Goal: Task Accomplishment & Management: Manage account settings

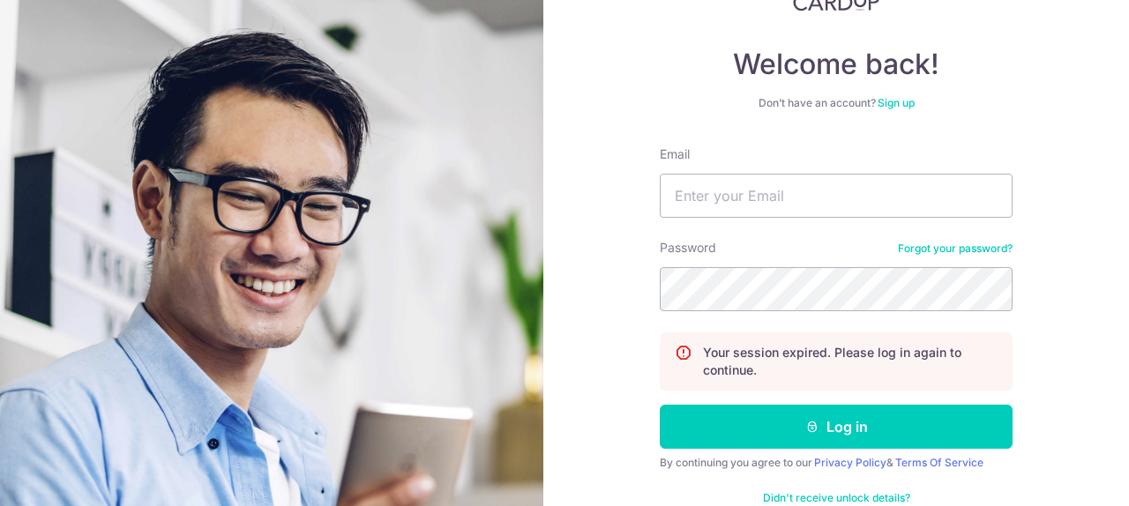
scroll to position [138, 0]
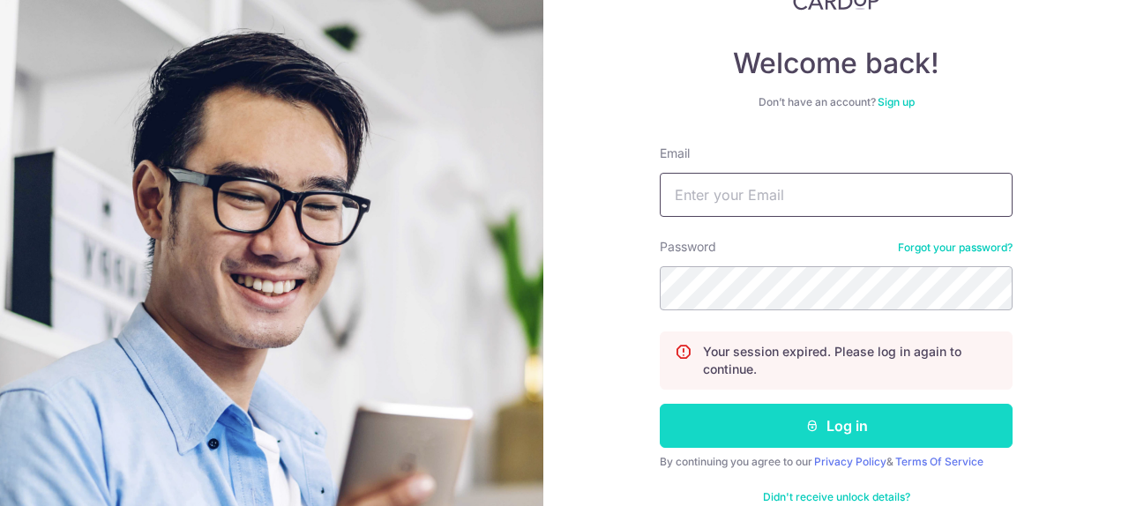
type input "CNWEIYAO@GMAIL.COM"
click at [806, 419] on icon "submit" at bounding box center [812, 426] width 14 height 14
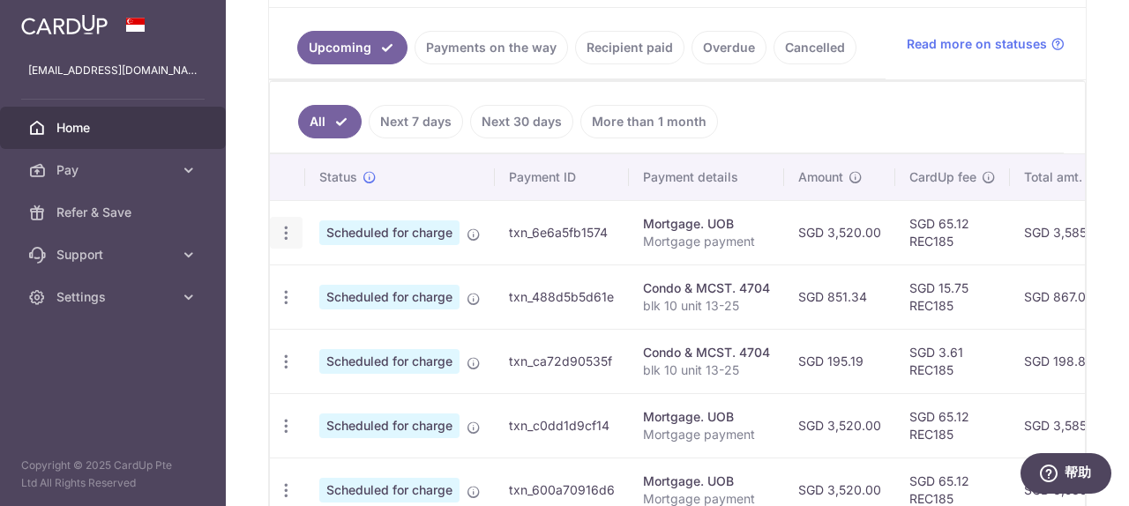
click at [294, 243] on div "Update payment Cancel payment Upload doc" at bounding box center [286, 233] width 33 height 33
click at [284, 234] on icon "button" at bounding box center [286, 233] width 19 height 19
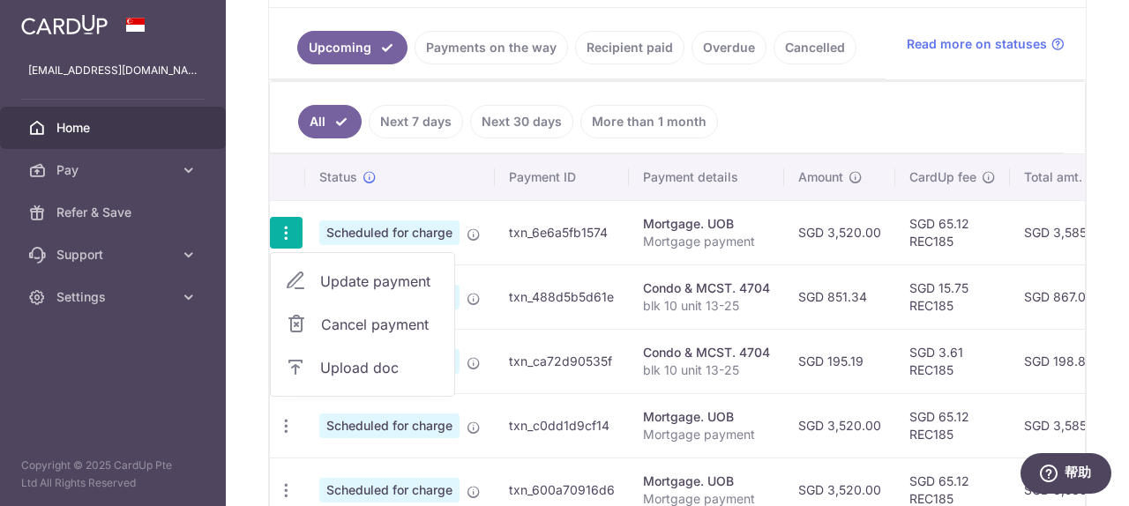
click at [386, 288] on span "Update payment" at bounding box center [380, 281] width 120 height 21
radio input "true"
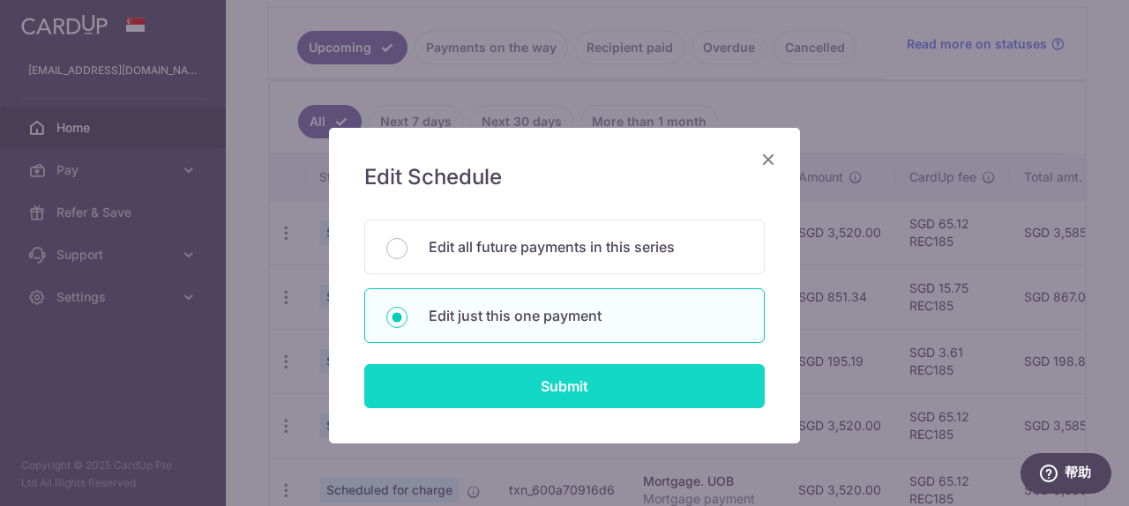
click at [583, 393] on input "Submit" at bounding box center [564, 386] width 400 height 44
radio input "true"
type input "3,520.00"
type input "03/10/2025"
type input "Mortgage payment"
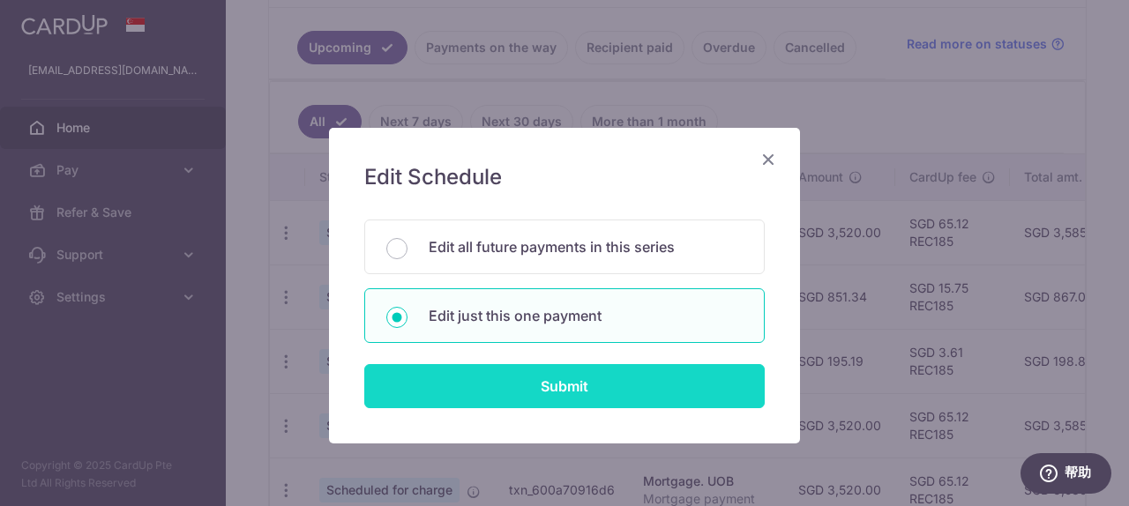
type input "REC185"
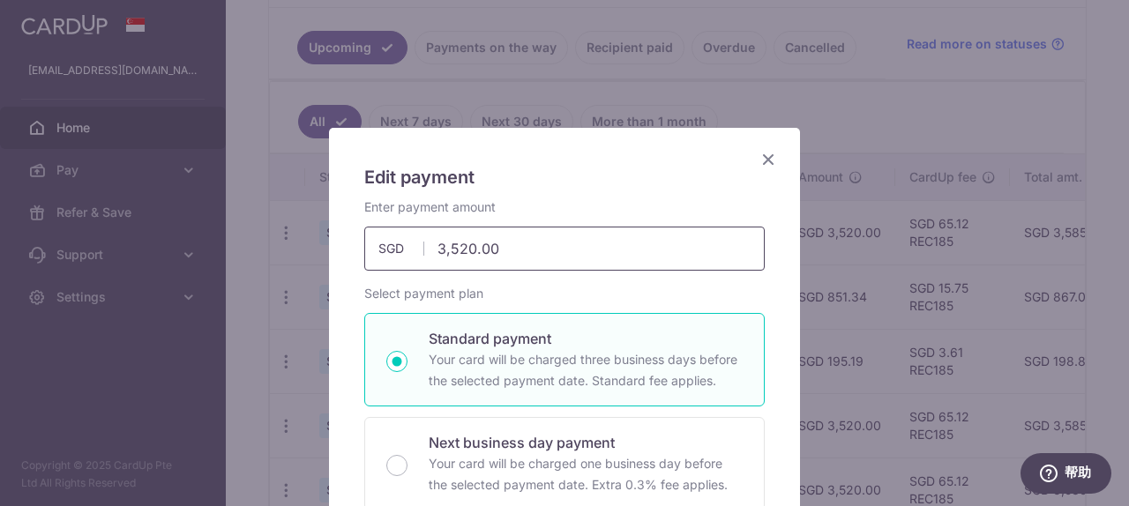
drag, startPoint x: 550, startPoint y: 261, endPoint x: 403, endPoint y: 265, distance: 147.3
click at [402, 265] on input "3,520.00" at bounding box center [564, 249] width 400 height 44
type input "3"
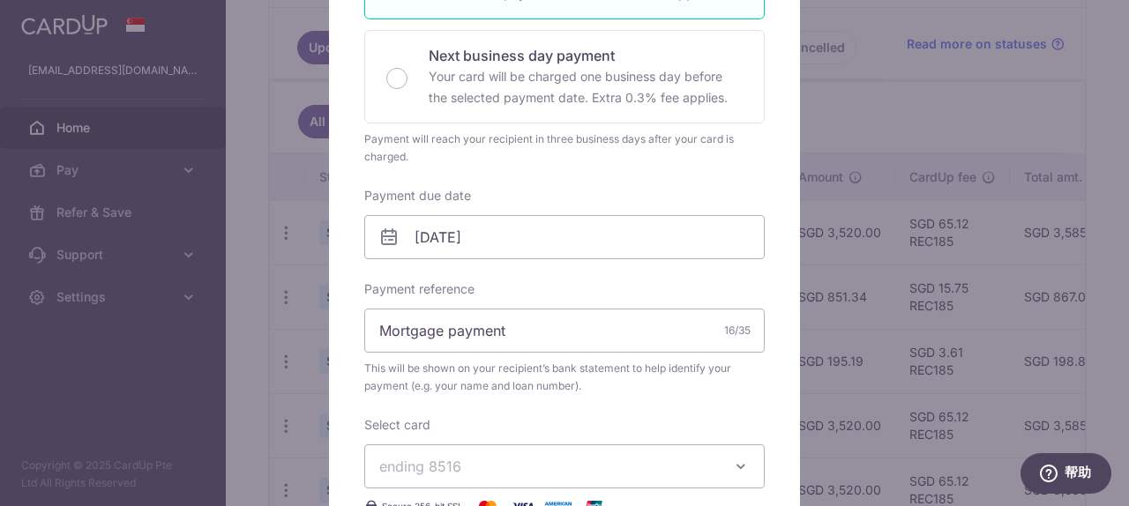
scroll to position [394, 0]
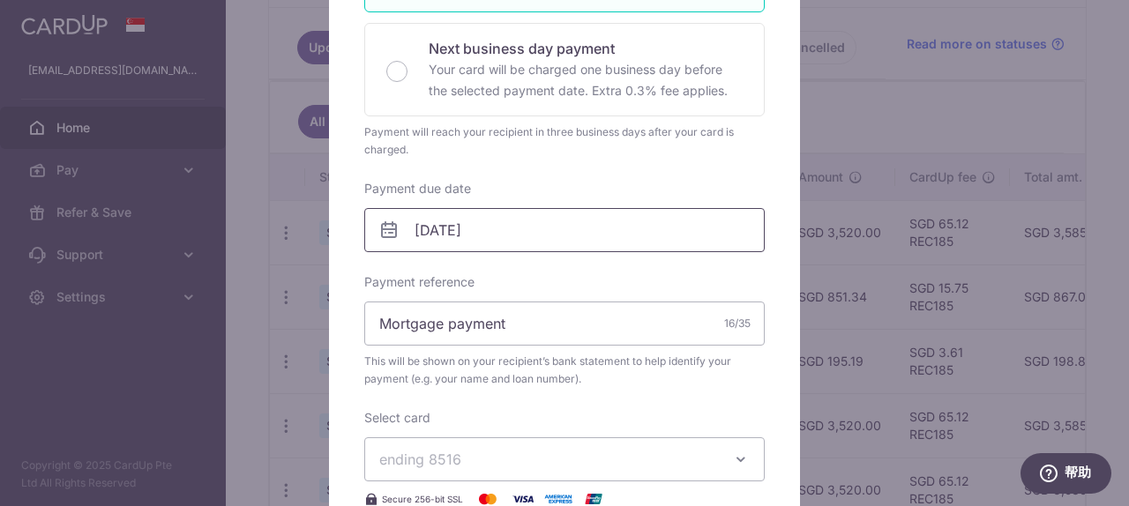
type input "7,001.00"
click at [573, 229] on body "cnweiyao@gmail.com Home Pay Payments Recipients Cards Refer & Save Support FAQ …" at bounding box center [564, 253] width 1129 height 506
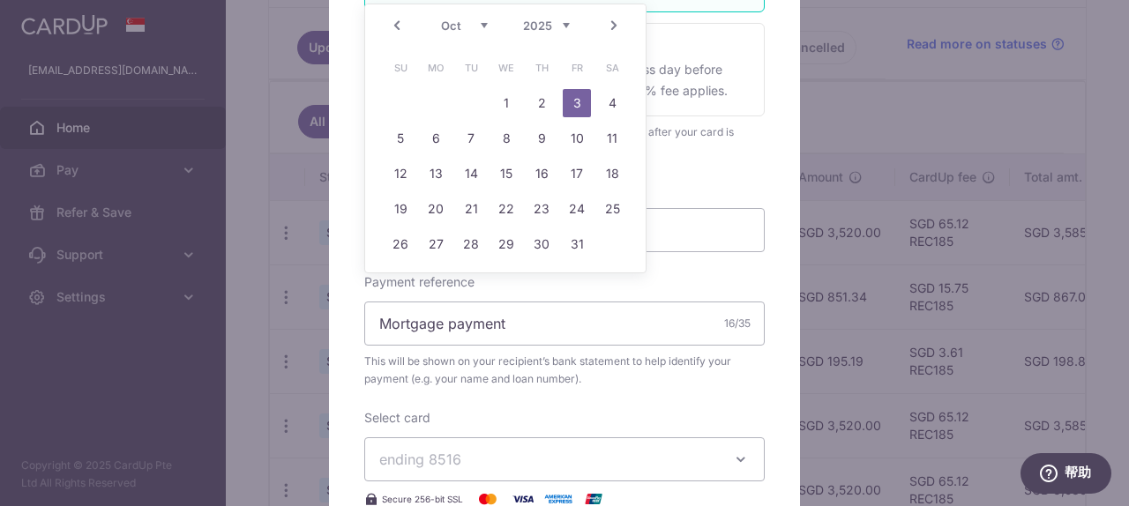
click at [388, 33] on link "Prev" at bounding box center [396, 25] width 21 height 21
click at [543, 216] on link "25" at bounding box center [541, 209] width 28 height 28
type input "25/09/2025"
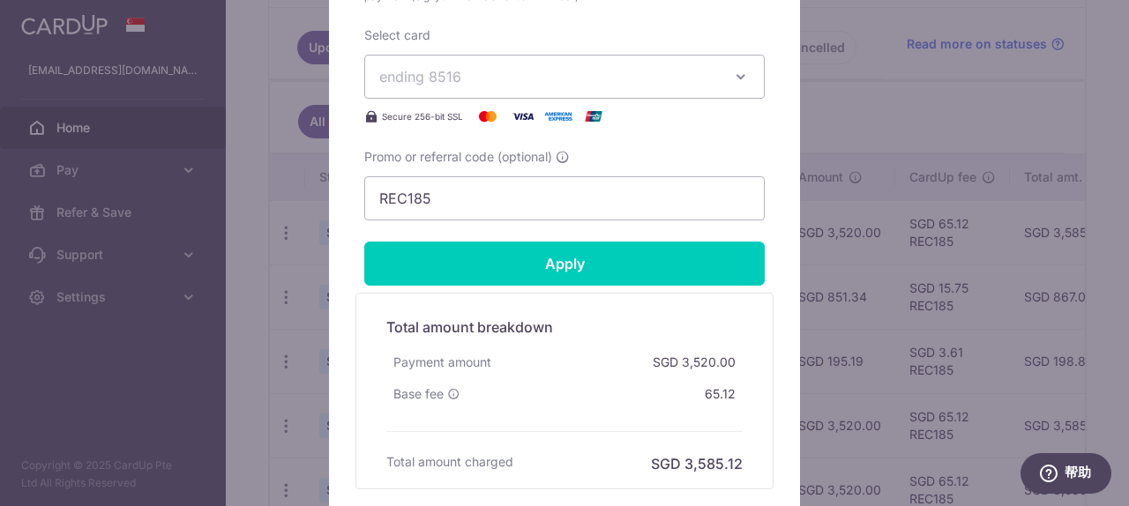
scroll to position [948, 0]
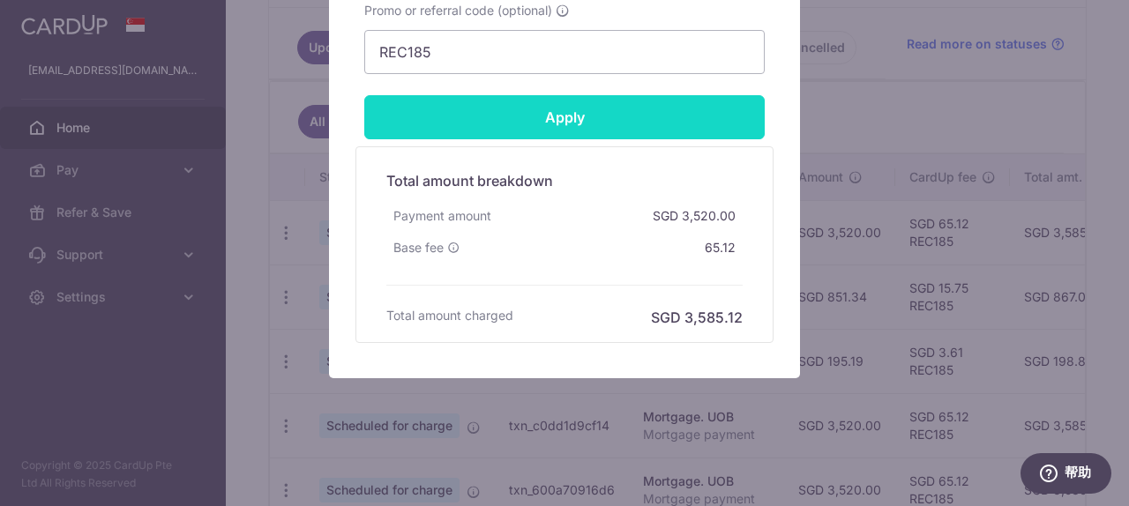
click at [643, 138] on input "Apply" at bounding box center [564, 117] width 400 height 44
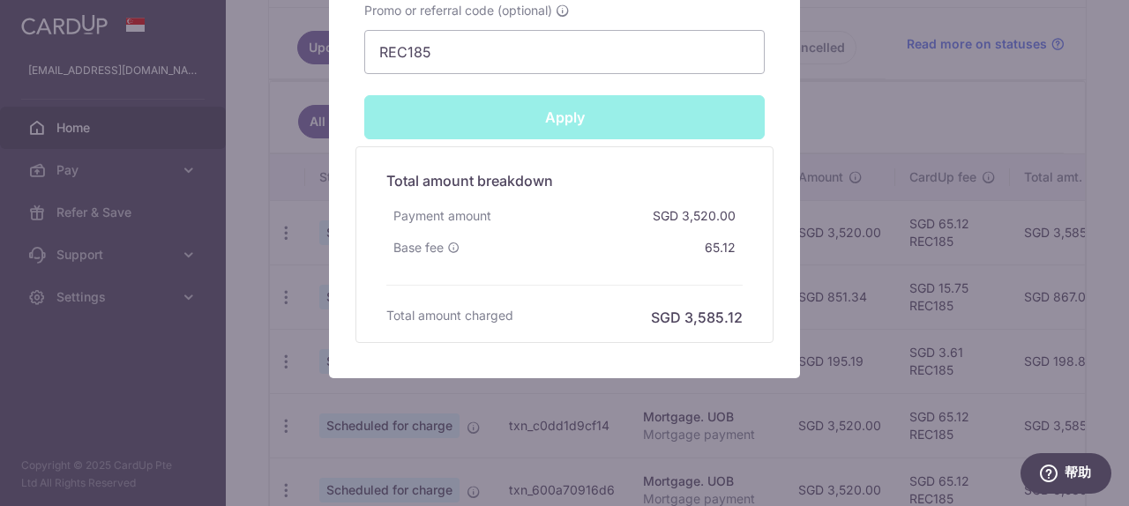
type input "Successfully Applied"
click at [874, 140] on div "Edit payment By clicking apply, you will make changes to all payments to UOB sc…" at bounding box center [564, 253] width 1129 height 506
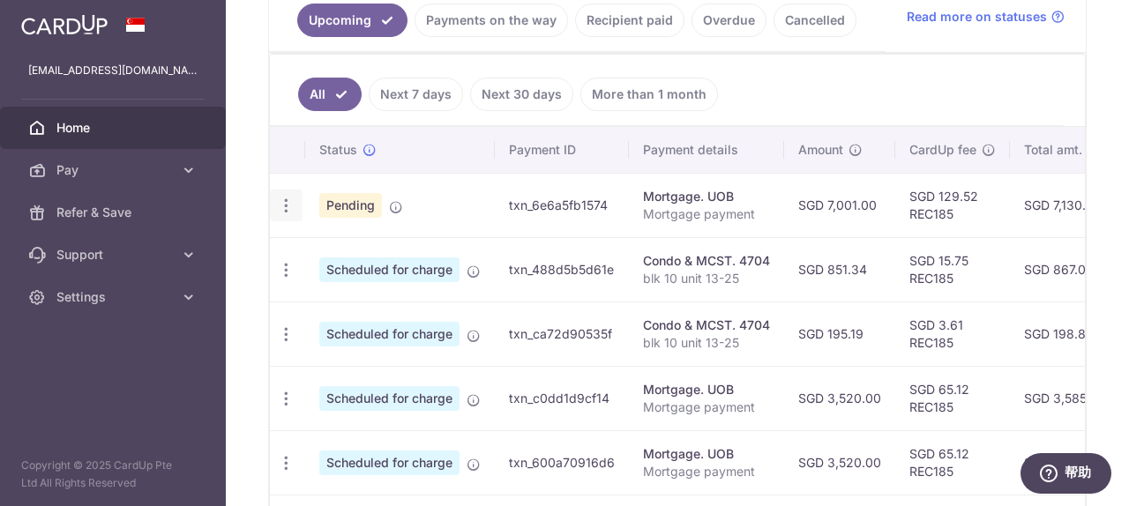
click at [286, 211] on icon "button" at bounding box center [286, 206] width 19 height 19
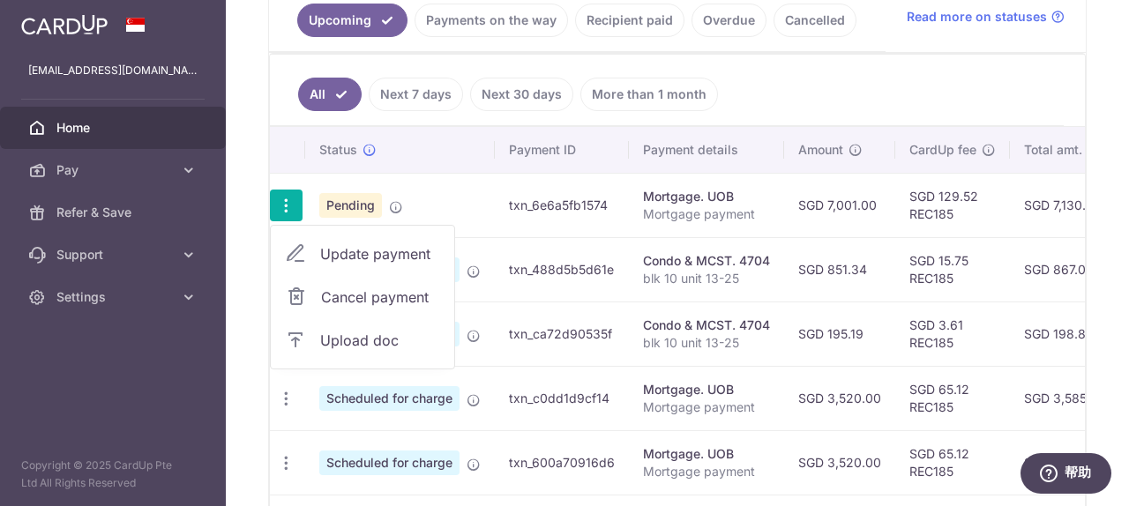
click at [413, 259] on span "Update payment" at bounding box center [380, 253] width 120 height 21
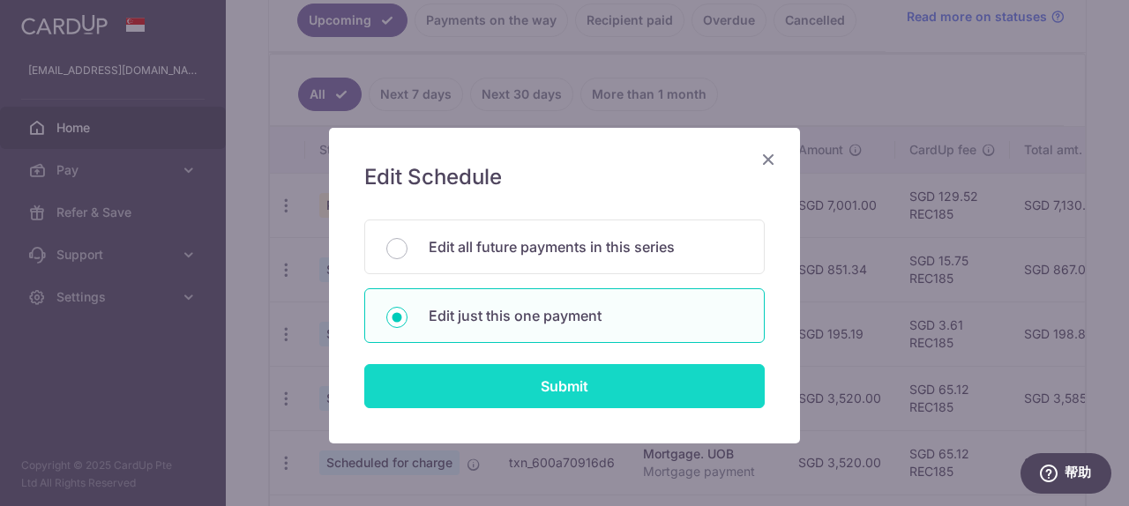
click at [574, 388] on input "Submit" at bounding box center [564, 386] width 400 height 44
radio input "true"
type input "7,001.00"
type input "[DATE]"
type input "Mortgage payment"
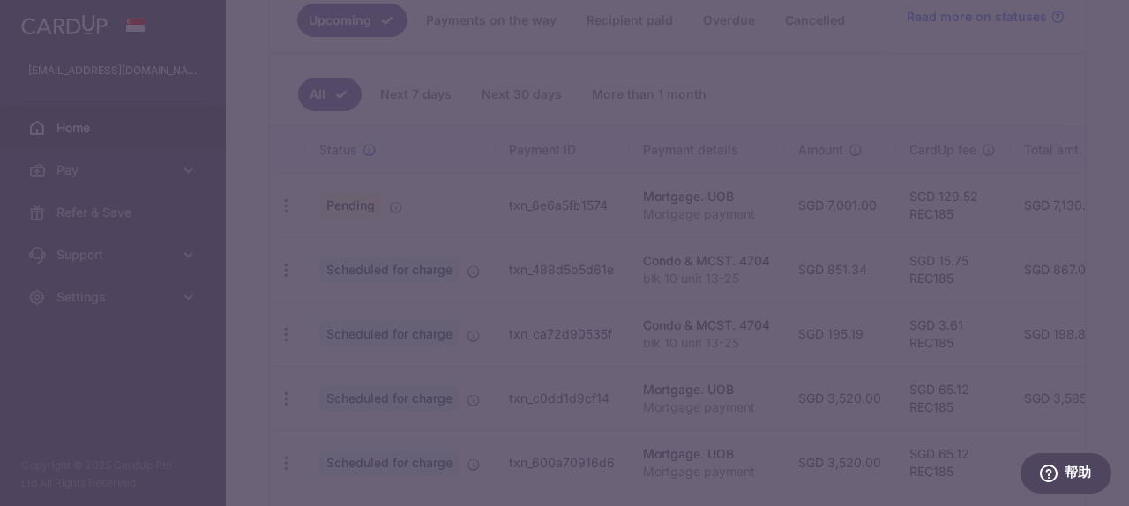
type input "REC185"
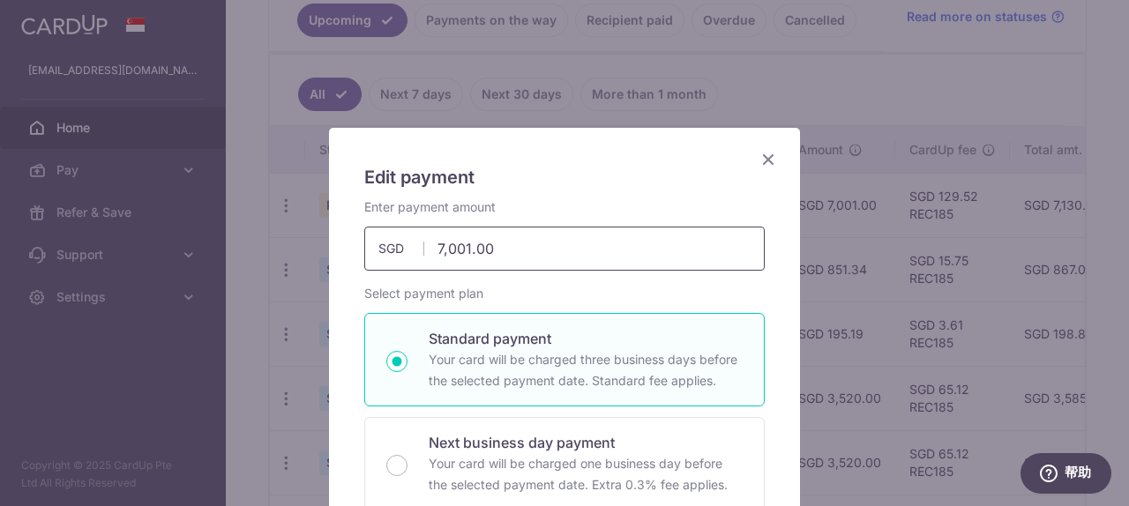
drag, startPoint x: 596, startPoint y: 250, endPoint x: 127, endPoint y: 238, distance: 469.4
click at [127, 238] on div "Edit payment By clicking apply, you will make changes to all payments to UOB sc…" at bounding box center [564, 253] width 1129 height 506
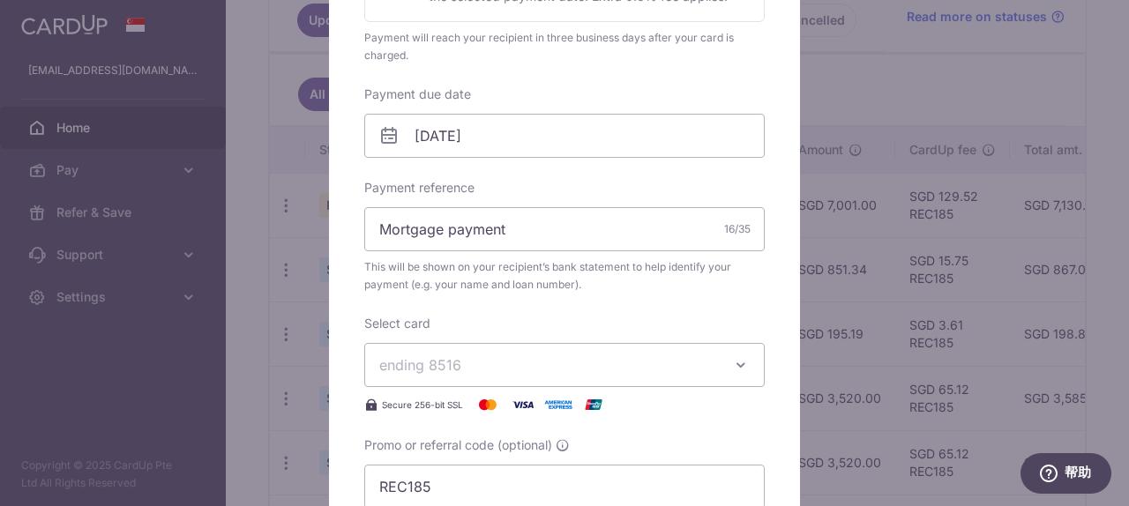
scroll to position [611, 0]
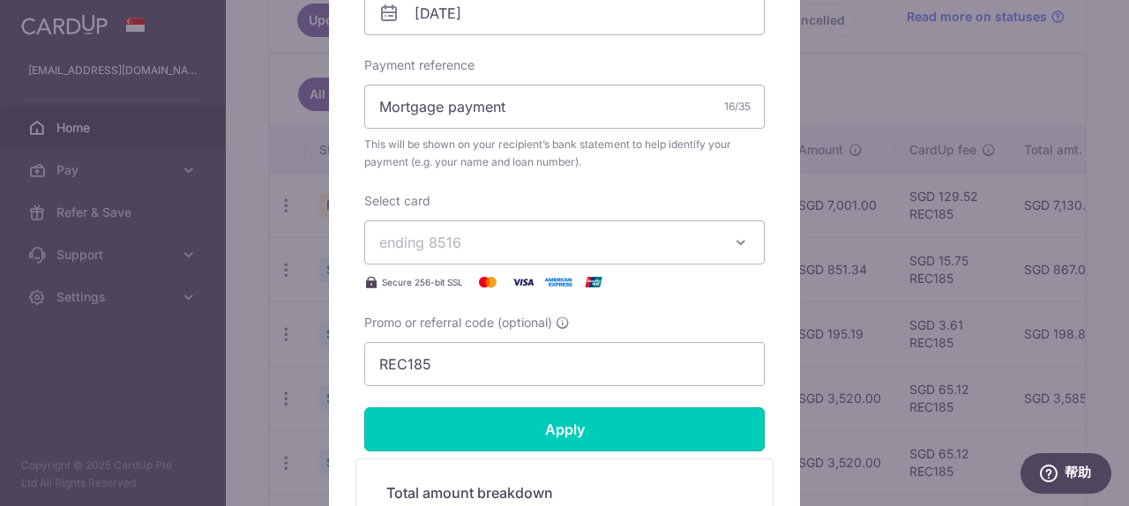
type input "3,520.00"
click at [671, 436] on input "Apply" at bounding box center [564, 430] width 400 height 44
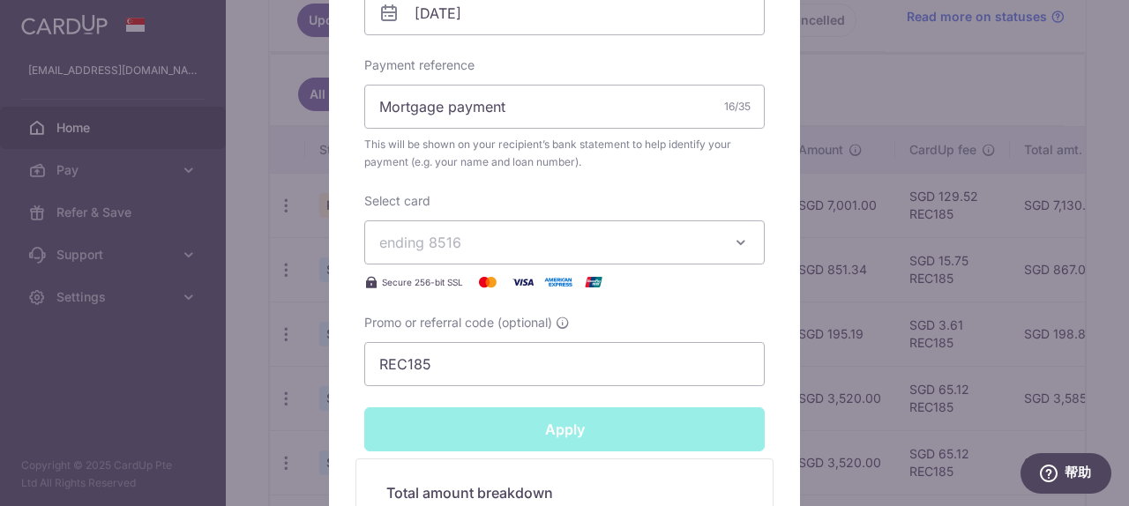
type input "Successfully Applied"
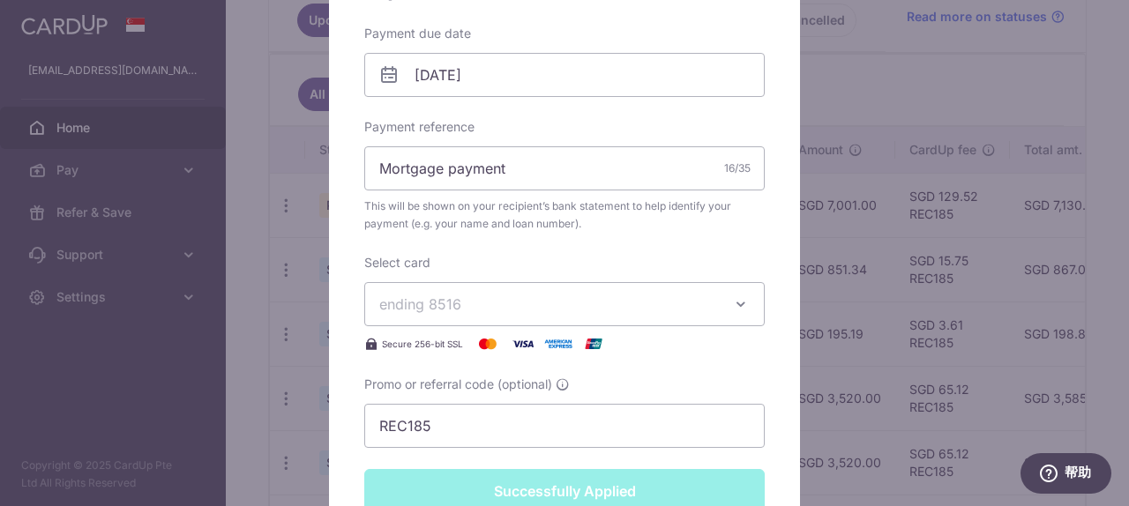
scroll to position [673, 0]
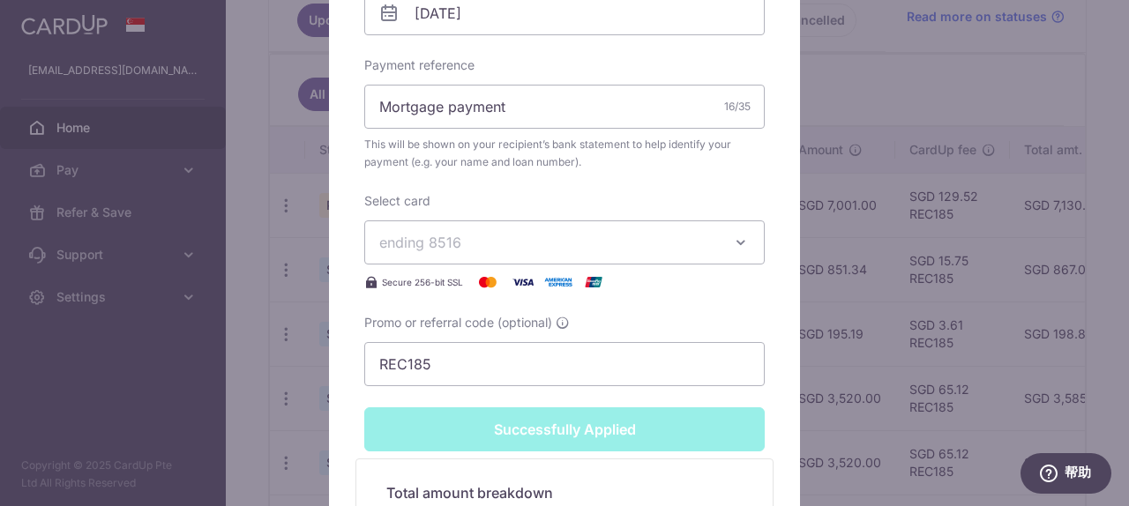
click at [891, 368] on div "Edit payment By clicking apply, you will make changes to all payments to UOB sc…" at bounding box center [564, 253] width 1129 height 506
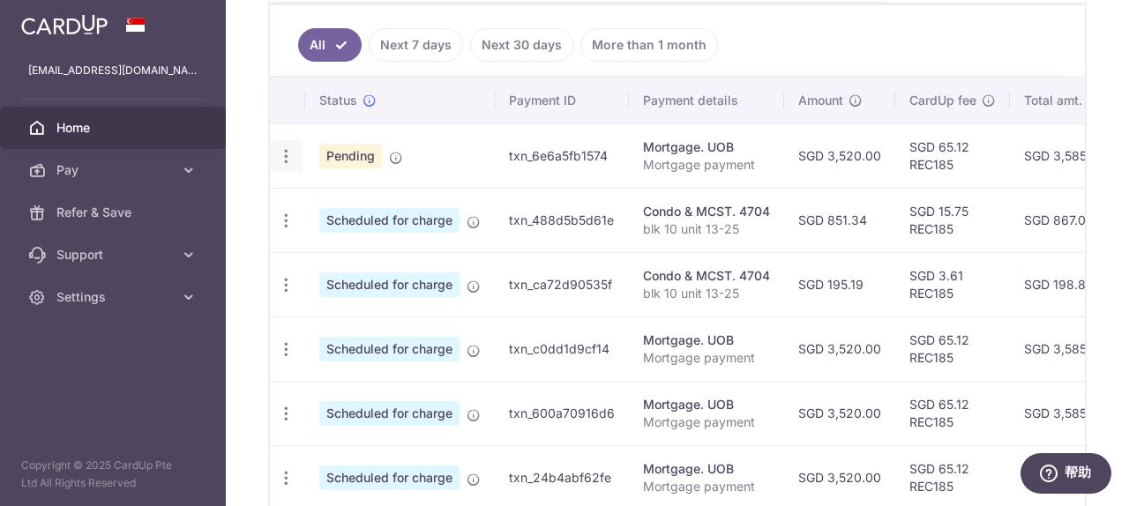
click at [282, 158] on icon "button" at bounding box center [286, 156] width 19 height 19
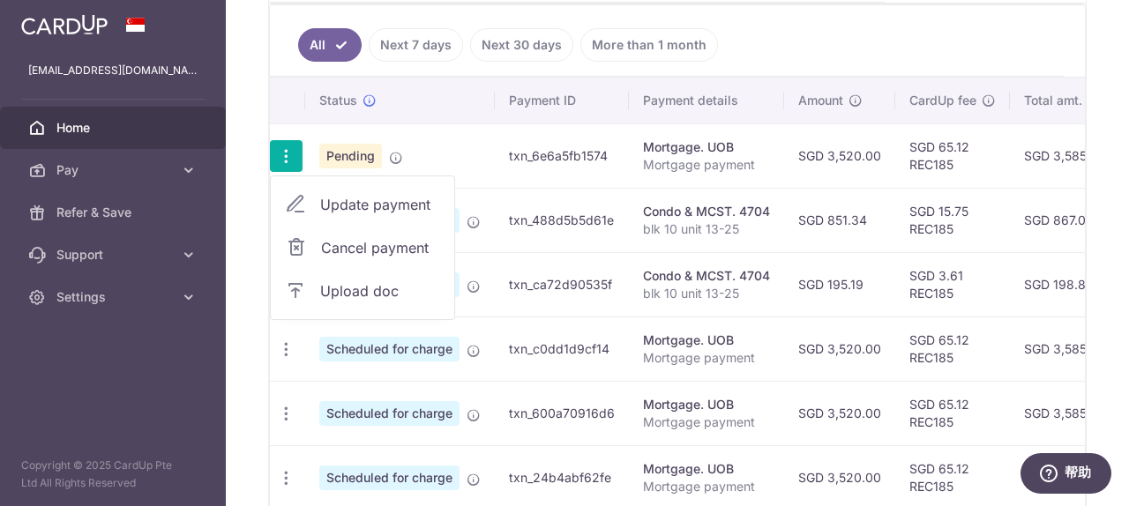
click at [415, 192] on link "Update payment" at bounding box center [362, 204] width 183 height 42
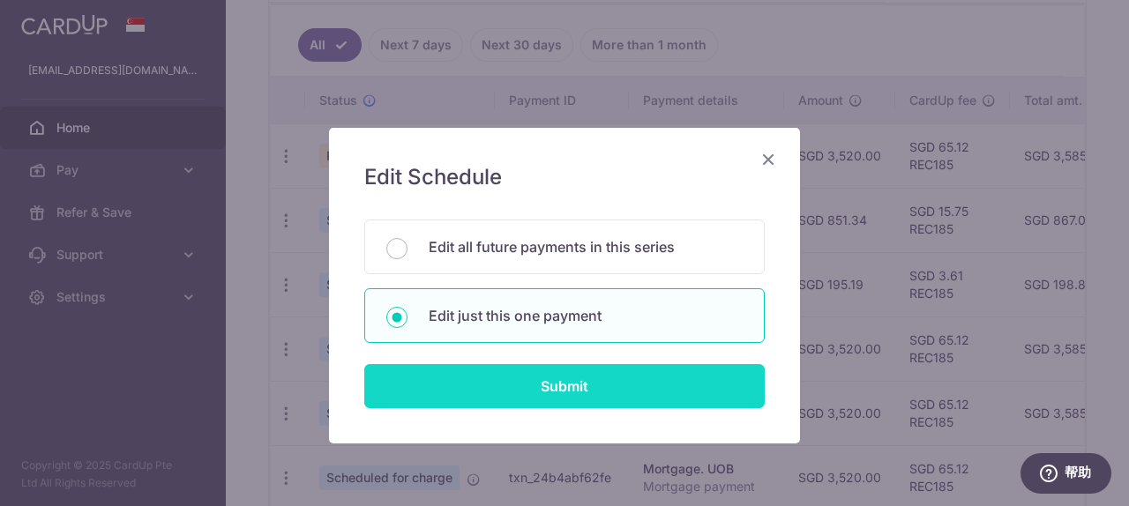
click at [628, 383] on input "Submit" at bounding box center [564, 386] width 400 height 44
radio input "true"
type input "3,520.00"
type input "[DATE]"
type input "Mortgage payment"
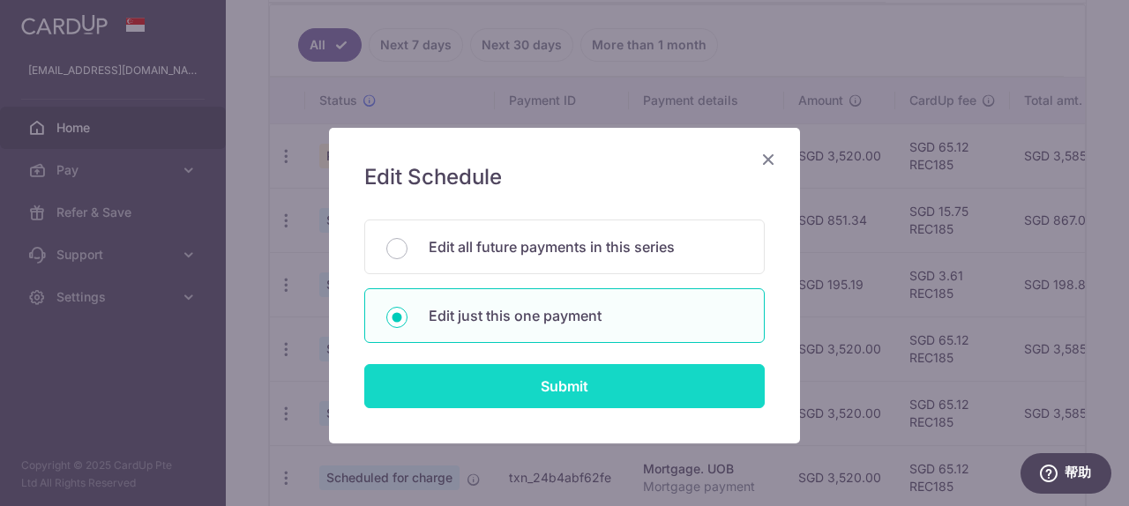
type input "REC185"
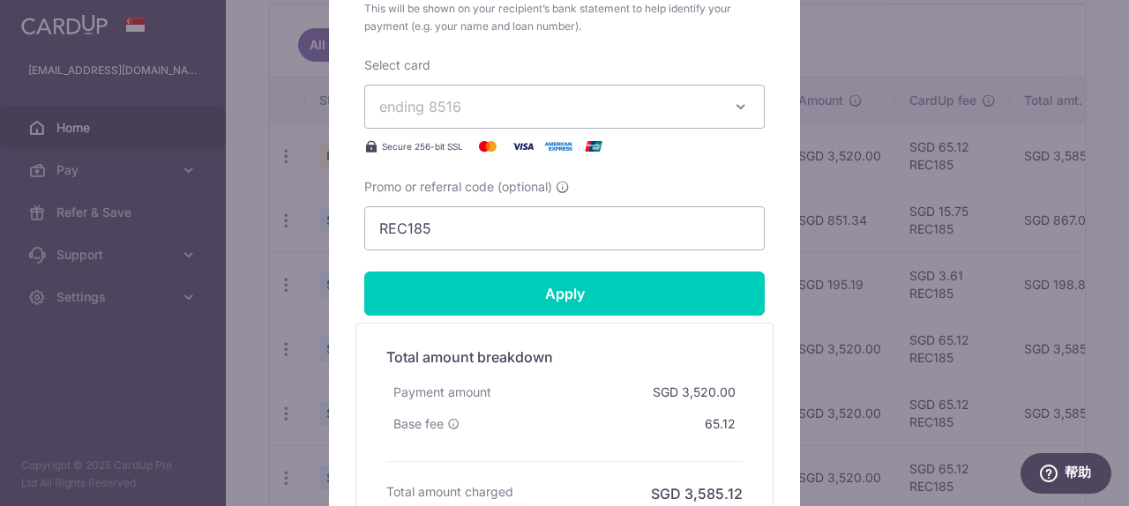
scroll to position [524, 0]
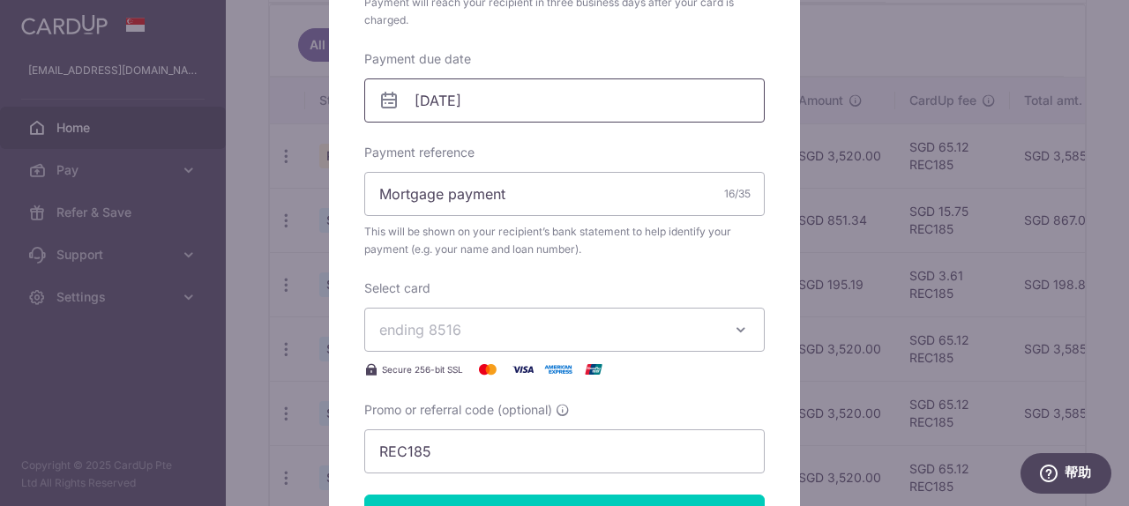
click at [500, 97] on input "[DATE]" at bounding box center [564, 101] width 400 height 44
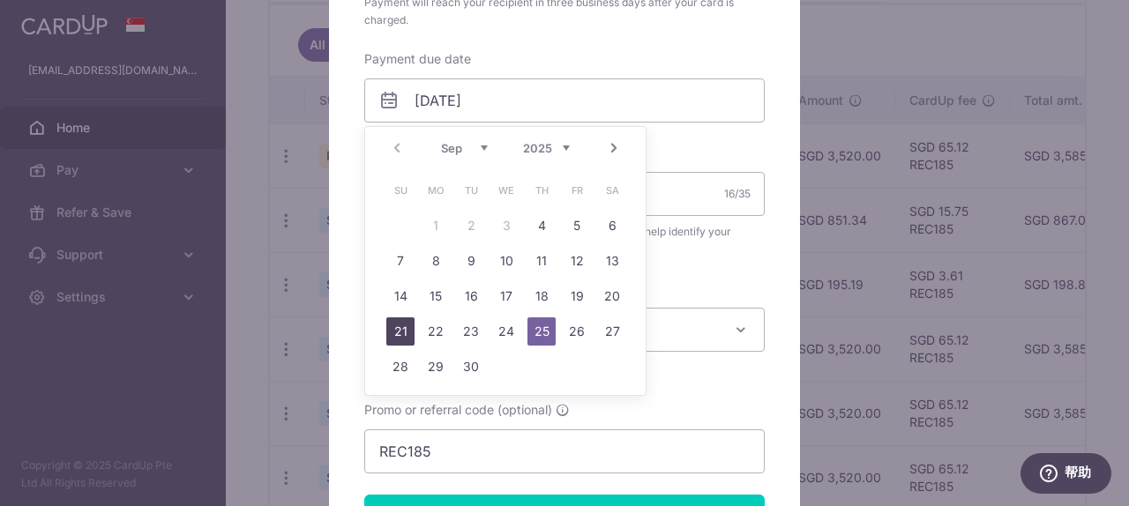
click at [399, 329] on link "21" at bounding box center [400, 332] width 28 height 28
type input "21/09/2025"
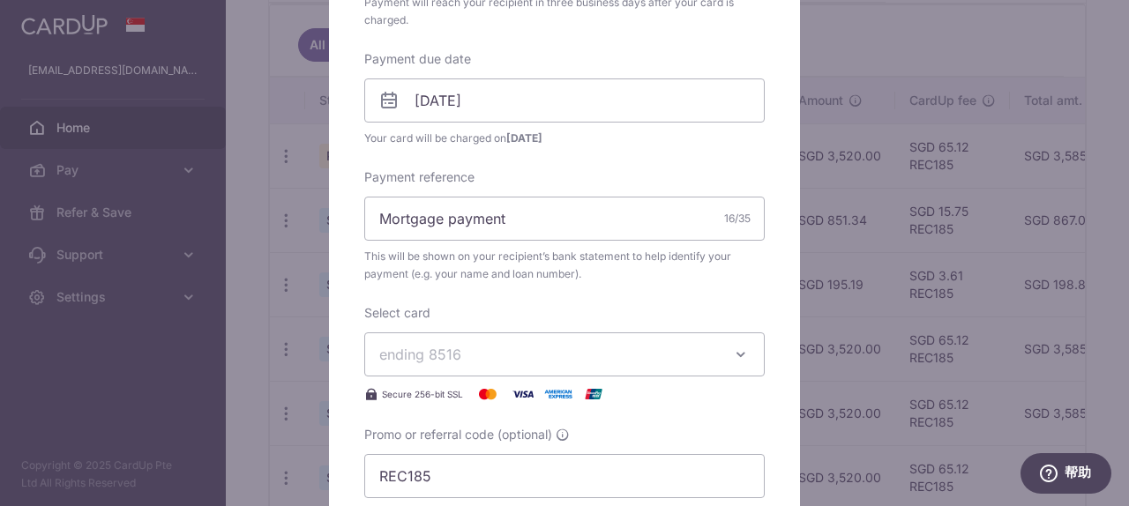
scroll to position [649, 0]
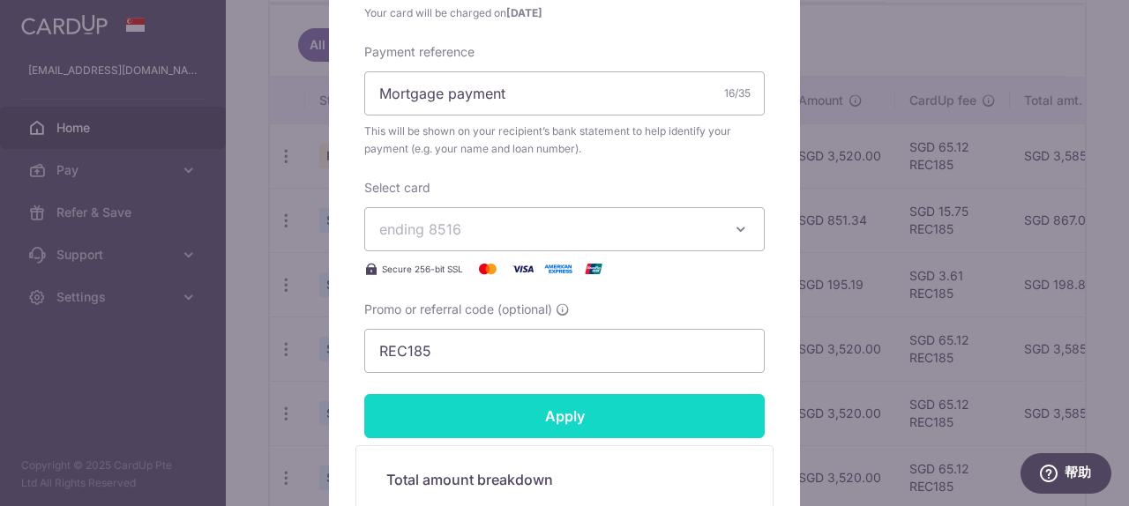
click at [571, 412] on input "Apply" at bounding box center [564, 416] width 400 height 44
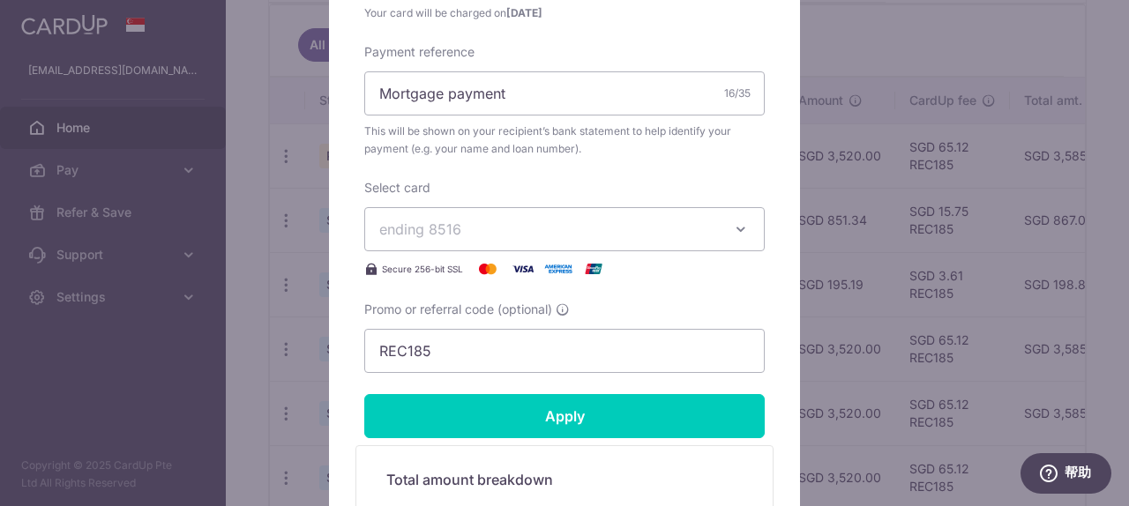
type input "Successfully Applied"
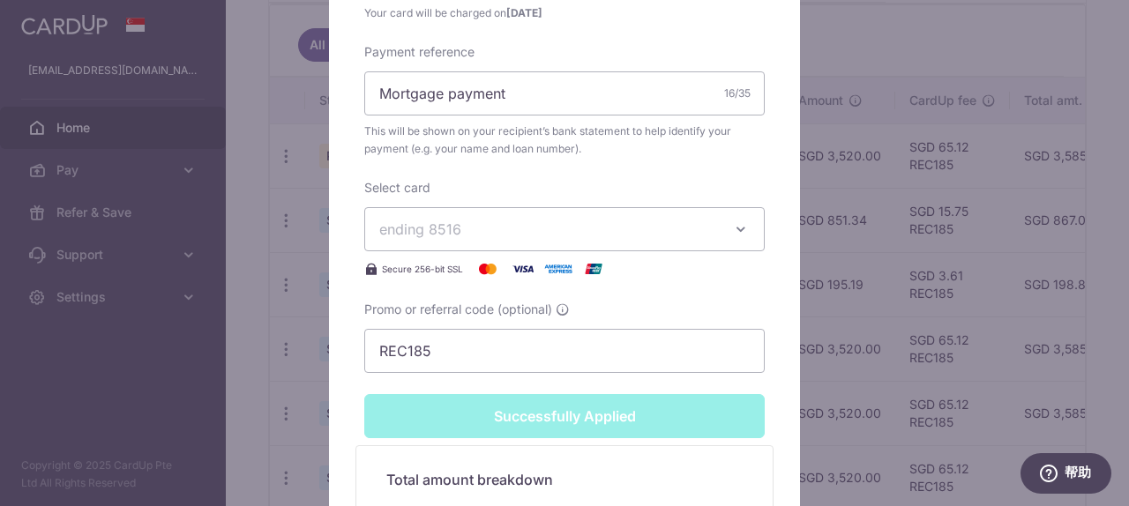
scroll to position [548, 0]
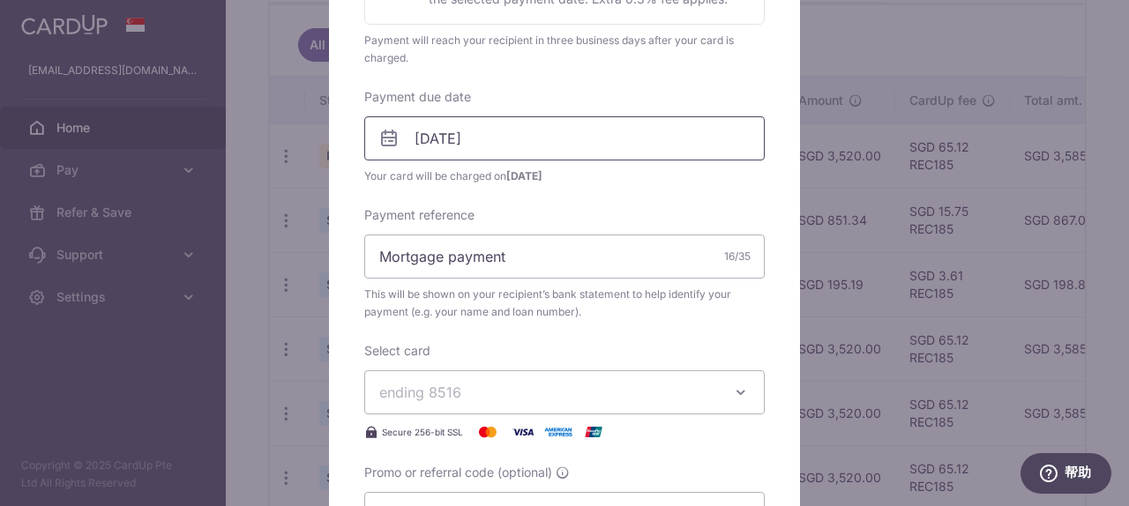
click at [560, 148] on input "21/09/2025" at bounding box center [564, 138] width 400 height 44
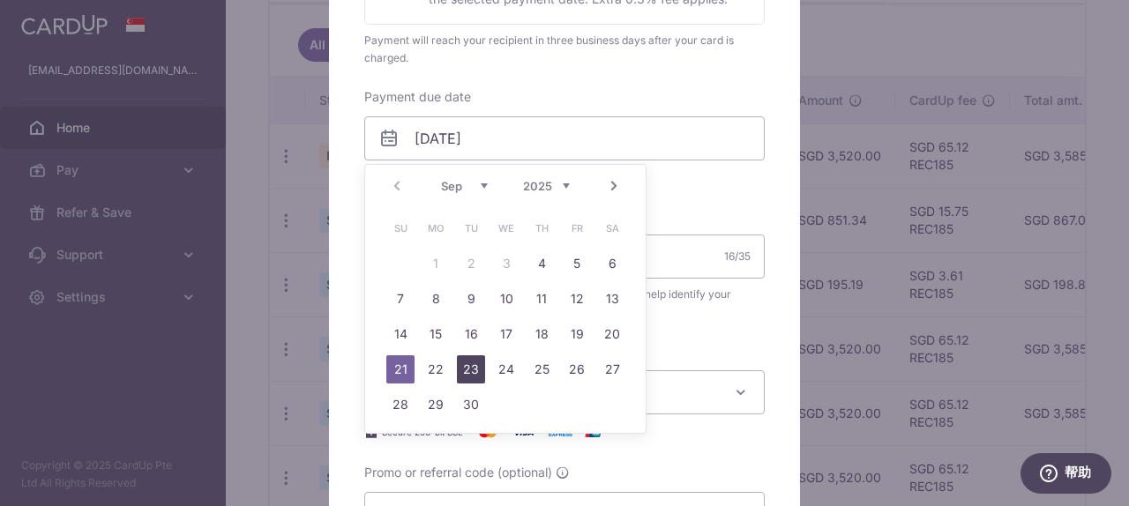
click at [467, 378] on link "23" at bounding box center [471, 369] width 28 height 28
type input "23/09/2025"
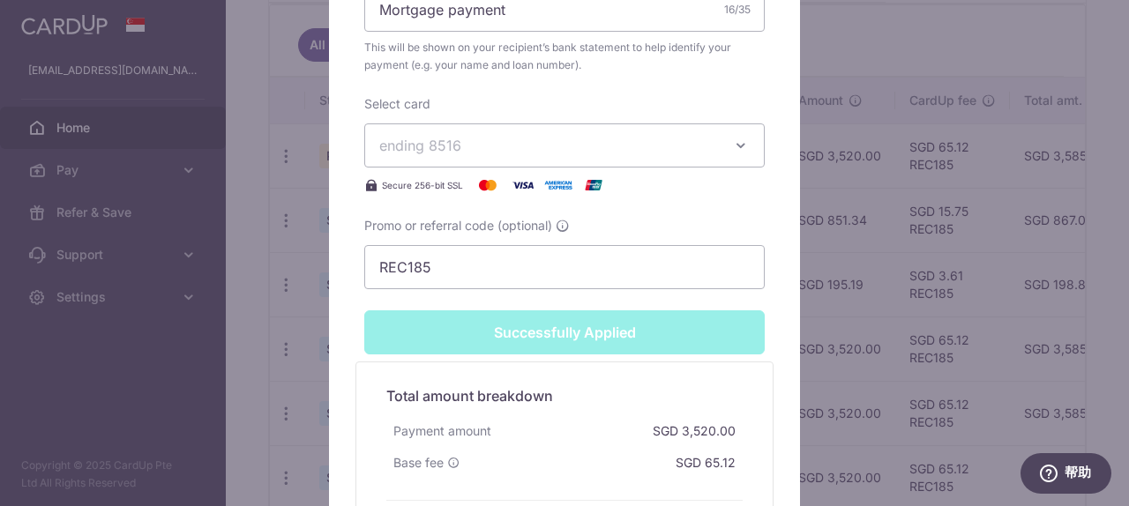
scroll to position [804, 0]
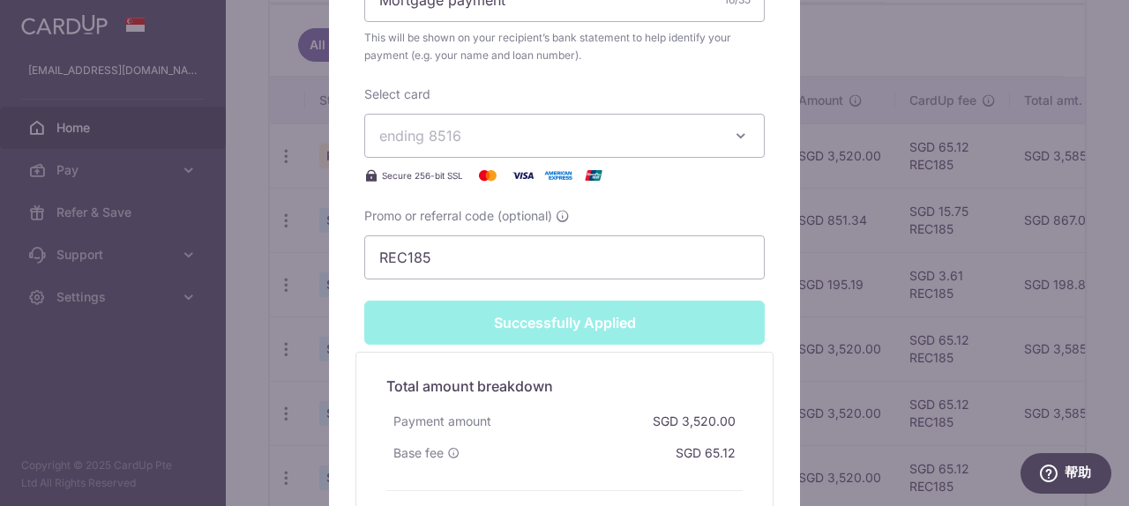
click at [901, 242] on div "Edit payment By clicking apply, you will make changes to all payments to UOB sc…" at bounding box center [564, 253] width 1129 height 506
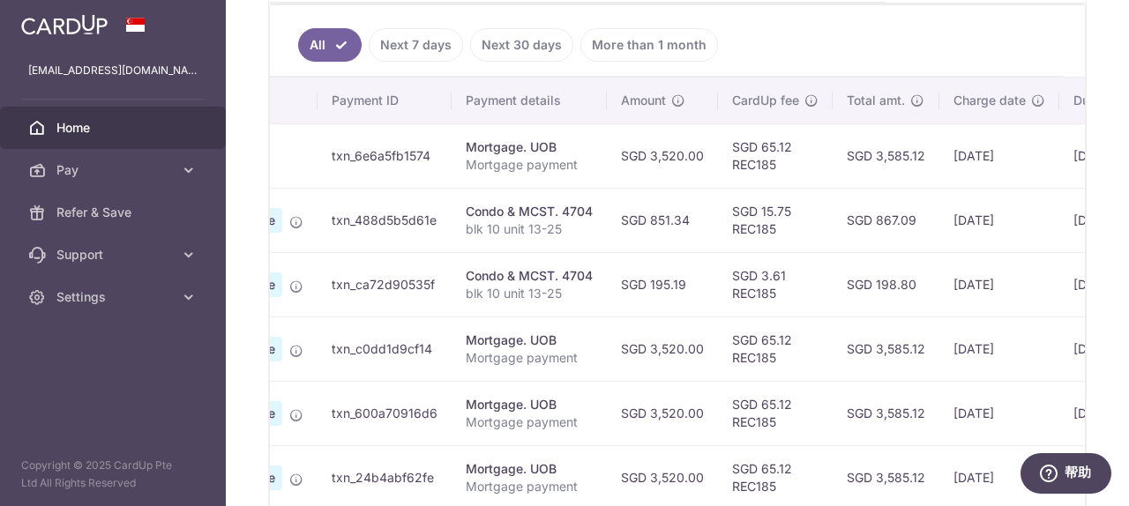
scroll to position [0, 377]
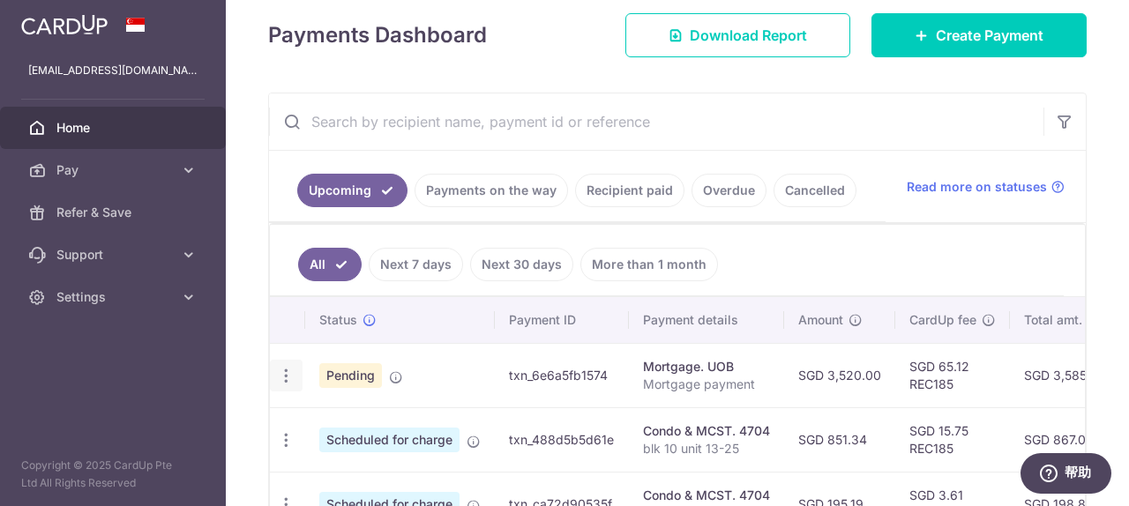
click at [279, 384] on icon "button" at bounding box center [286, 376] width 19 height 19
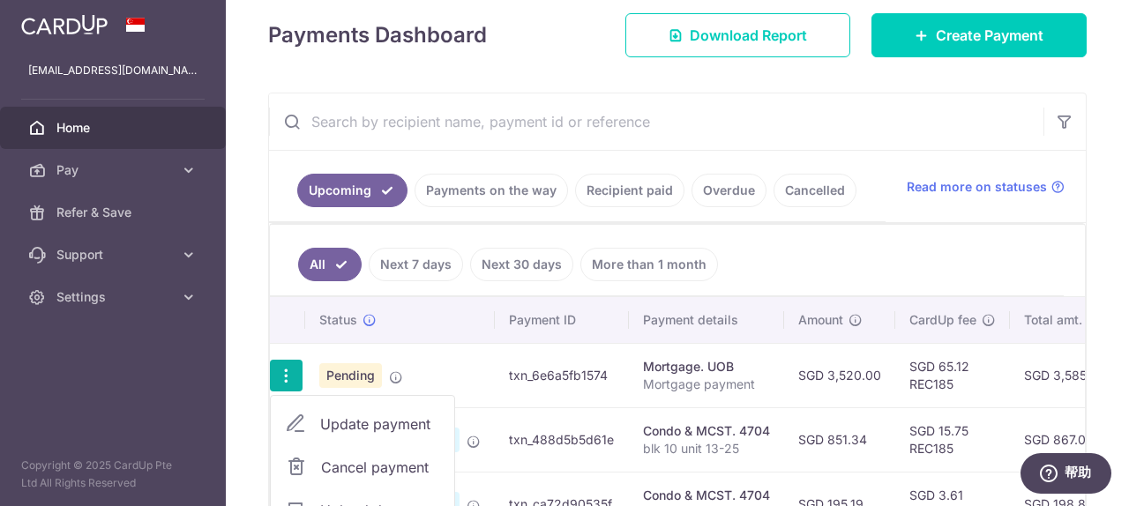
click at [346, 431] on span "Update payment" at bounding box center [380, 424] width 120 height 21
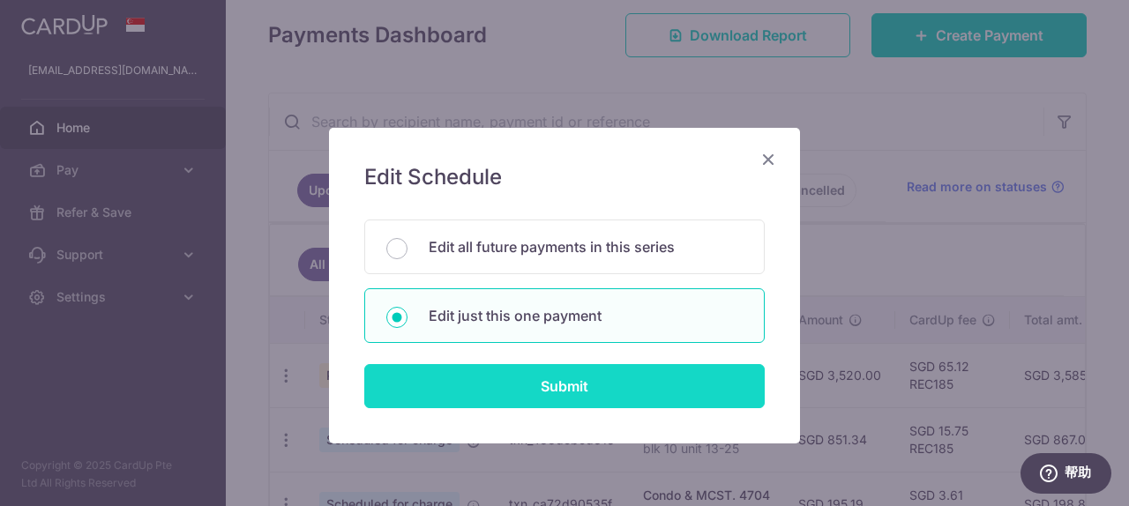
click at [557, 384] on input "Submit" at bounding box center [564, 386] width 400 height 44
radio input "true"
type input "3,520.00"
type input "21/09/2025"
type input "Mortgage payment"
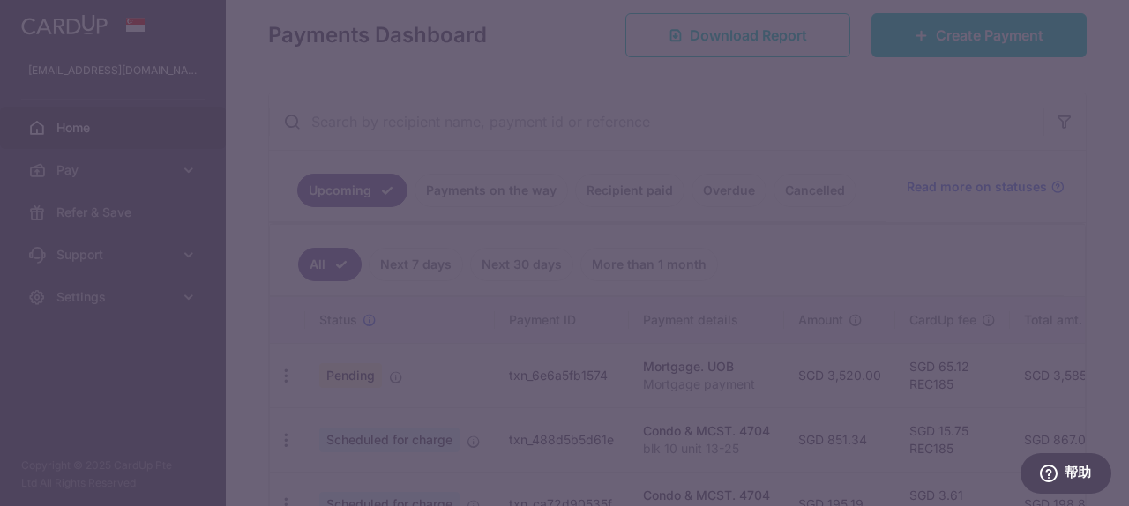
type input "REC185"
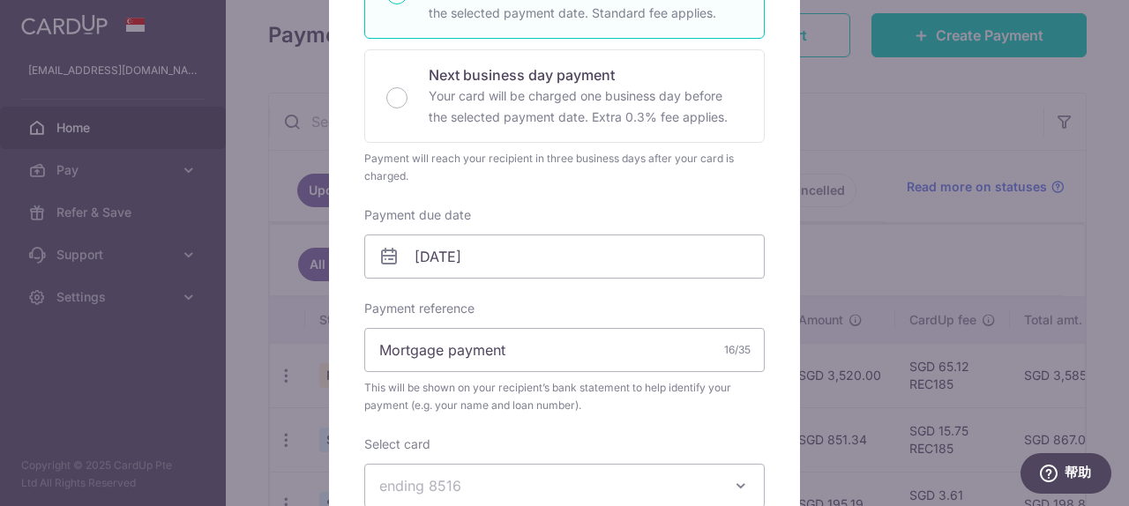
scroll to position [372, 0]
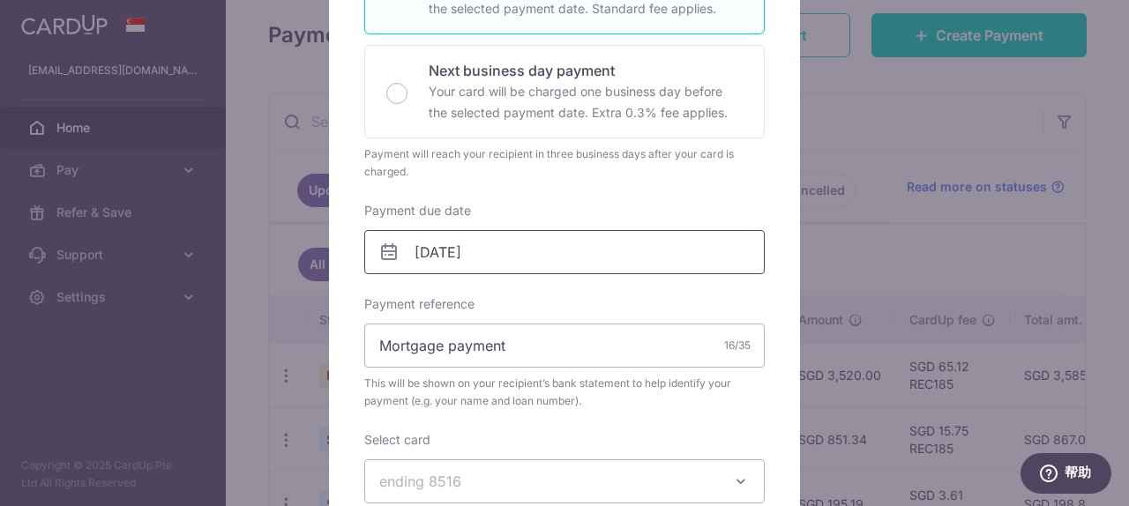
click at [512, 258] on body "[EMAIL_ADDRESS][DOMAIN_NAME] Home Pay Payments Recipients Cards Refer & Save Su…" at bounding box center [564, 253] width 1129 height 506
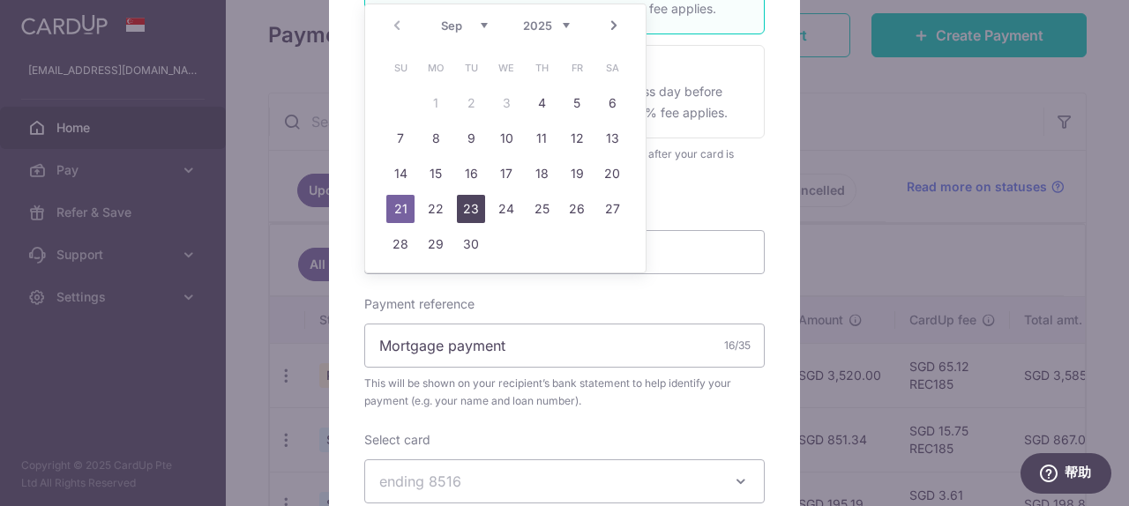
click at [473, 201] on link "23" at bounding box center [471, 209] width 28 height 28
type input "23/09/2025"
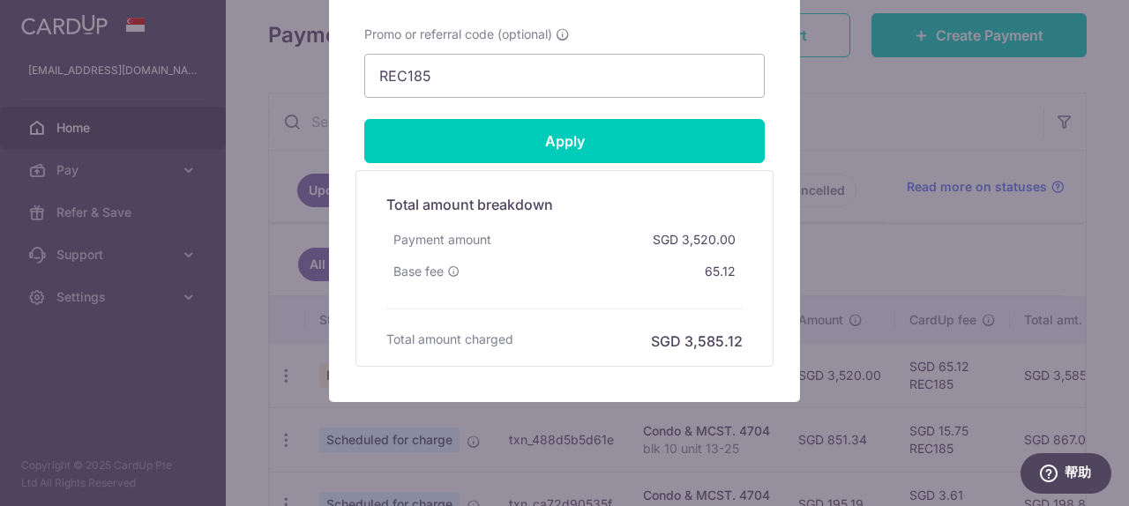
scroll to position [948, 0]
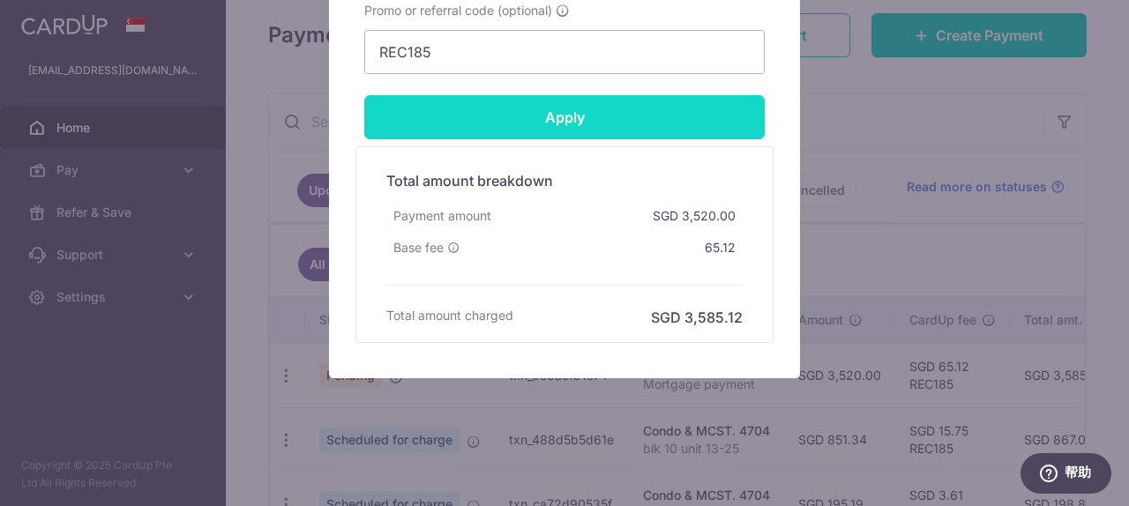
click at [600, 126] on input "Apply" at bounding box center [564, 117] width 400 height 44
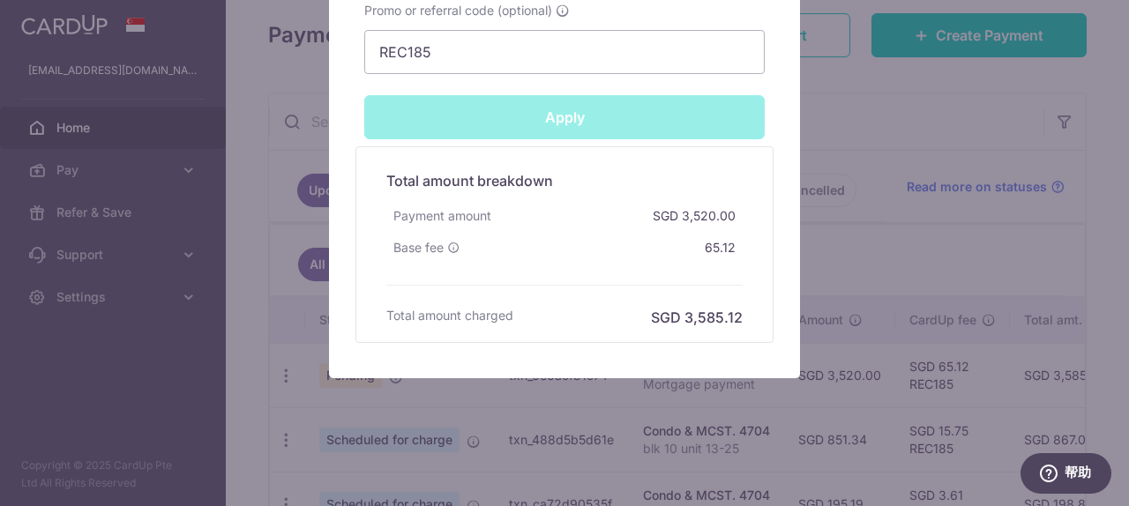
type input "Successfully Applied"
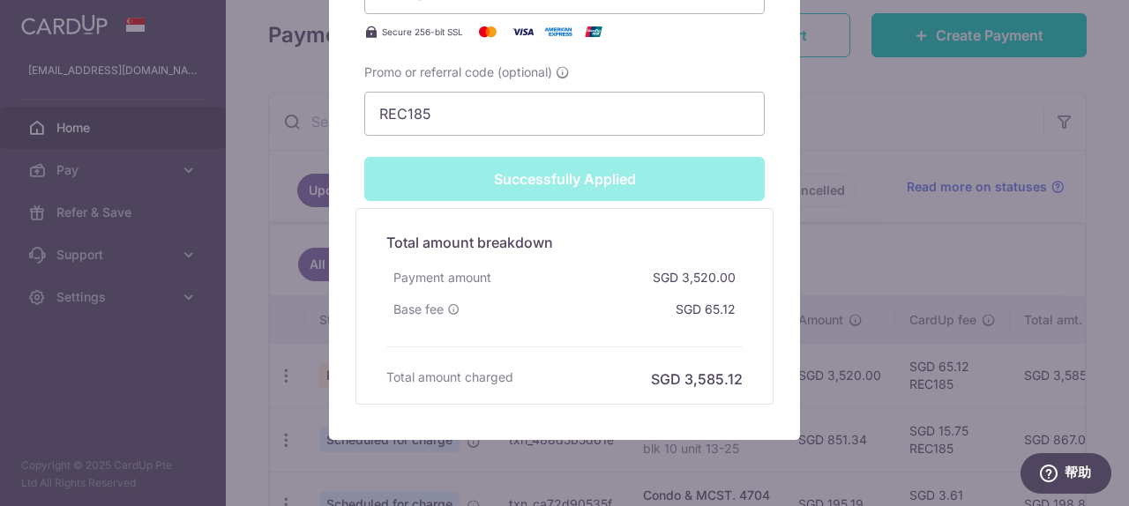
scroll to position [1010, 0]
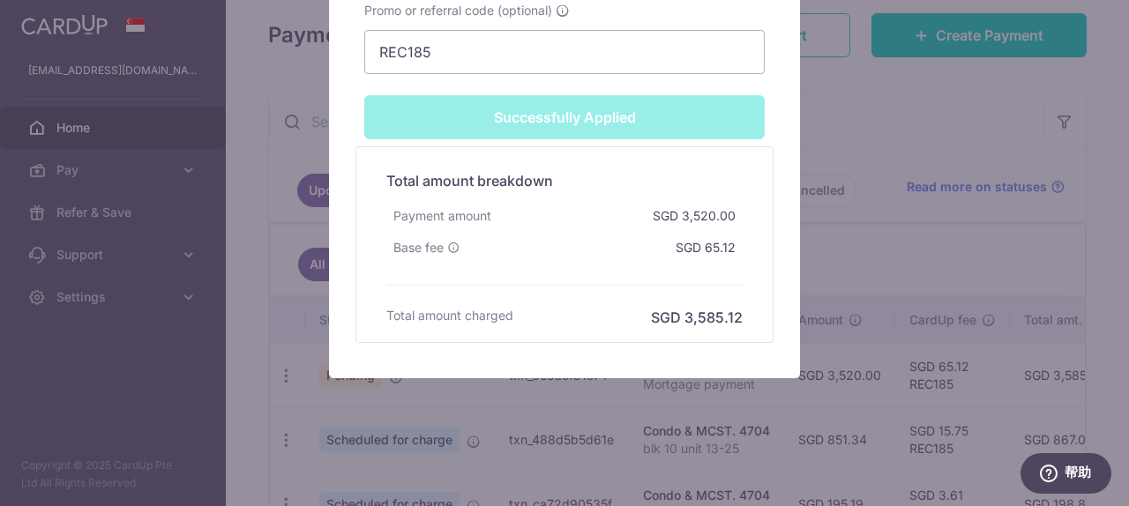
click at [933, 325] on div "Edit payment By clicking apply, you will make changes to all payments to UOB sc…" at bounding box center [564, 253] width 1129 height 506
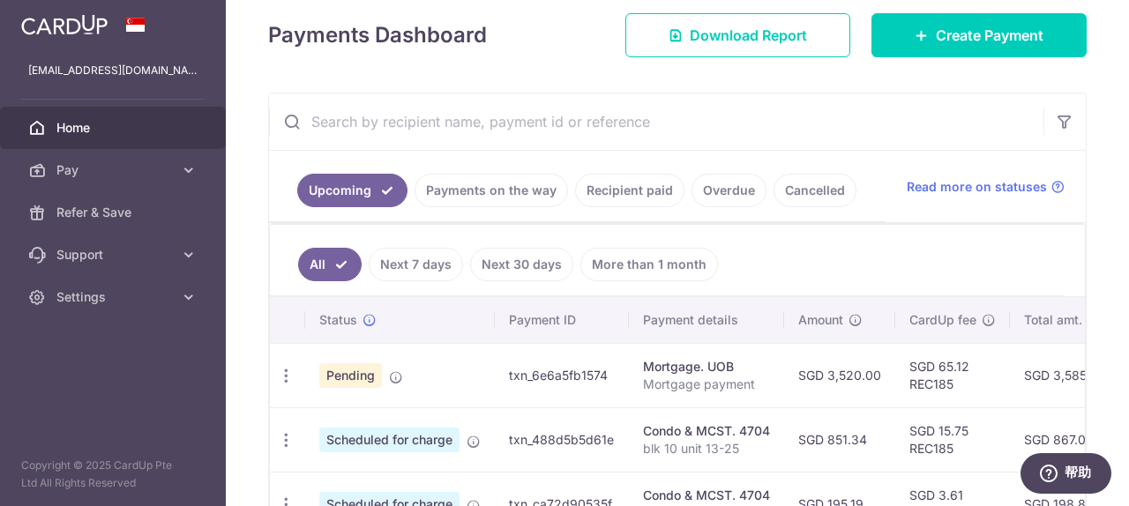
scroll to position [686, 0]
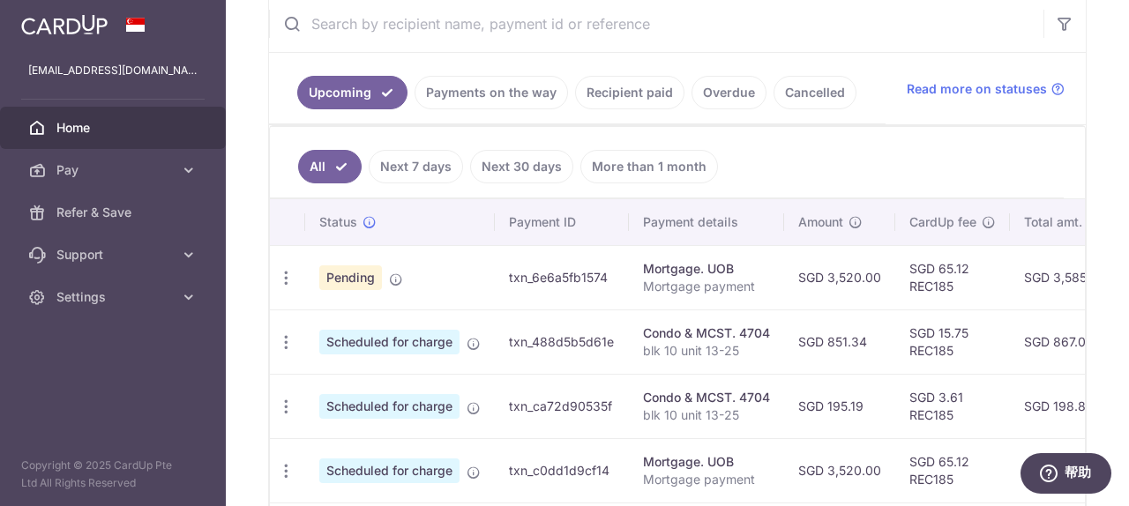
scroll to position [686, 0]
